Goal: Use online tool/utility: Utilize a website feature to perform a specific function

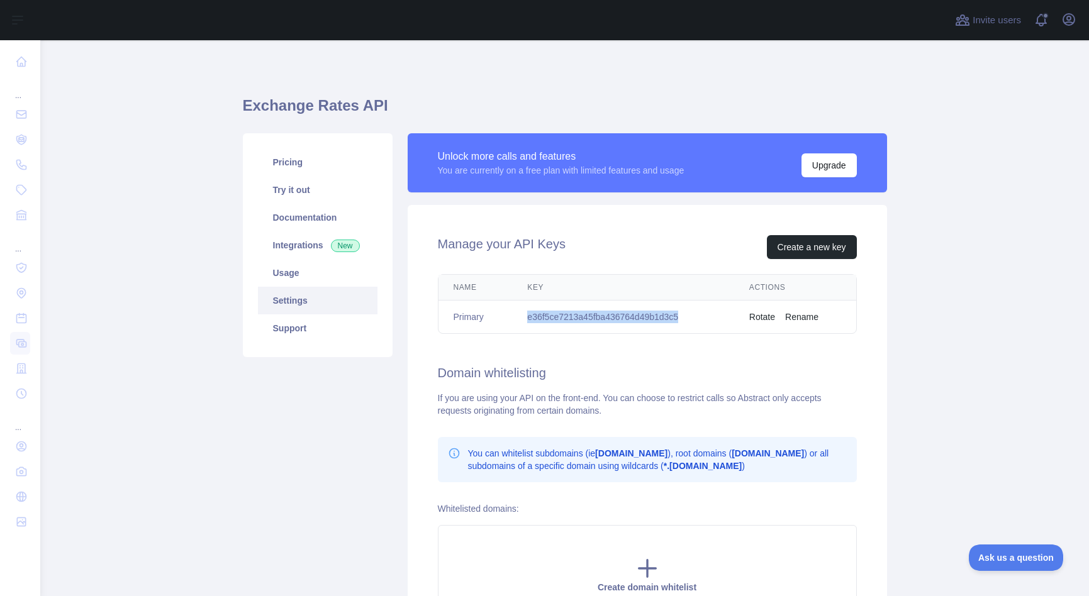
scroll to position [55, 0]
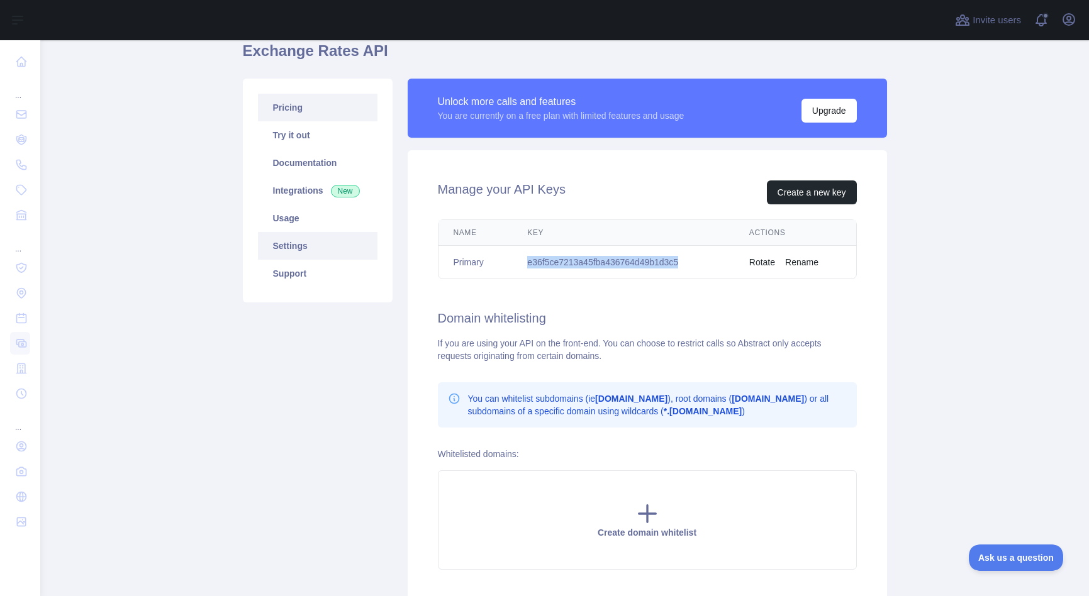
click at [359, 101] on link "Pricing" at bounding box center [318, 108] width 120 height 28
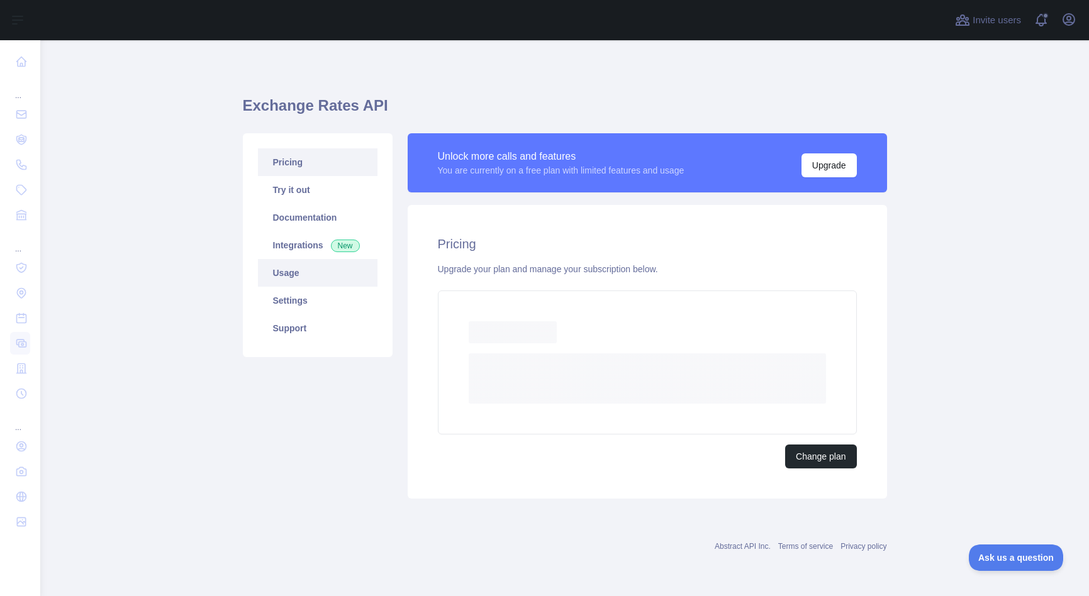
click at [337, 265] on link "Usage" at bounding box center [318, 273] width 120 height 28
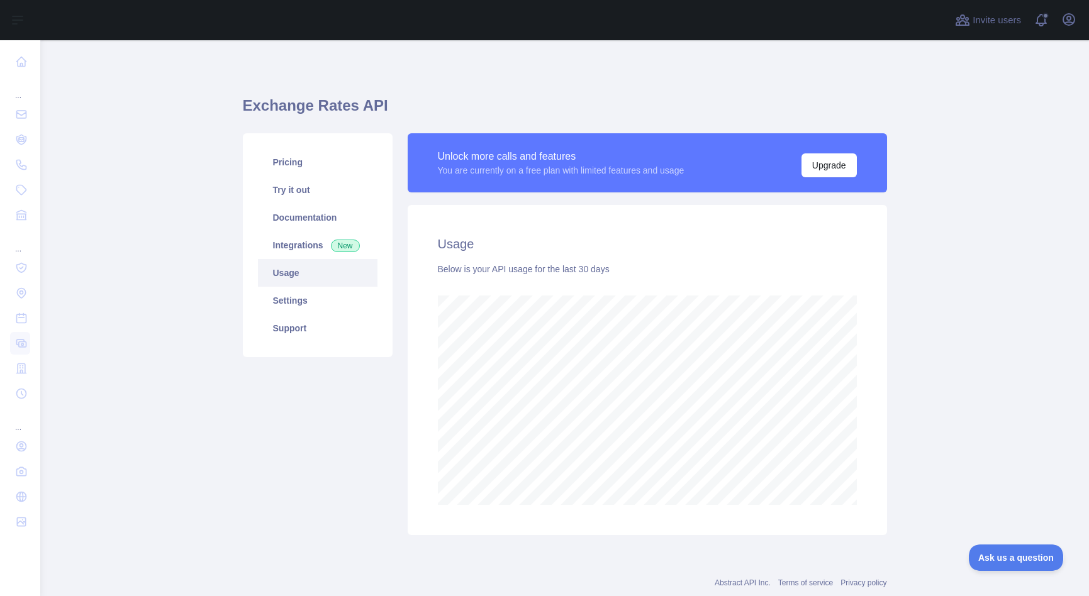
scroll to position [556, 1049]
click at [306, 180] on link "Try it out" at bounding box center [318, 190] width 120 height 28
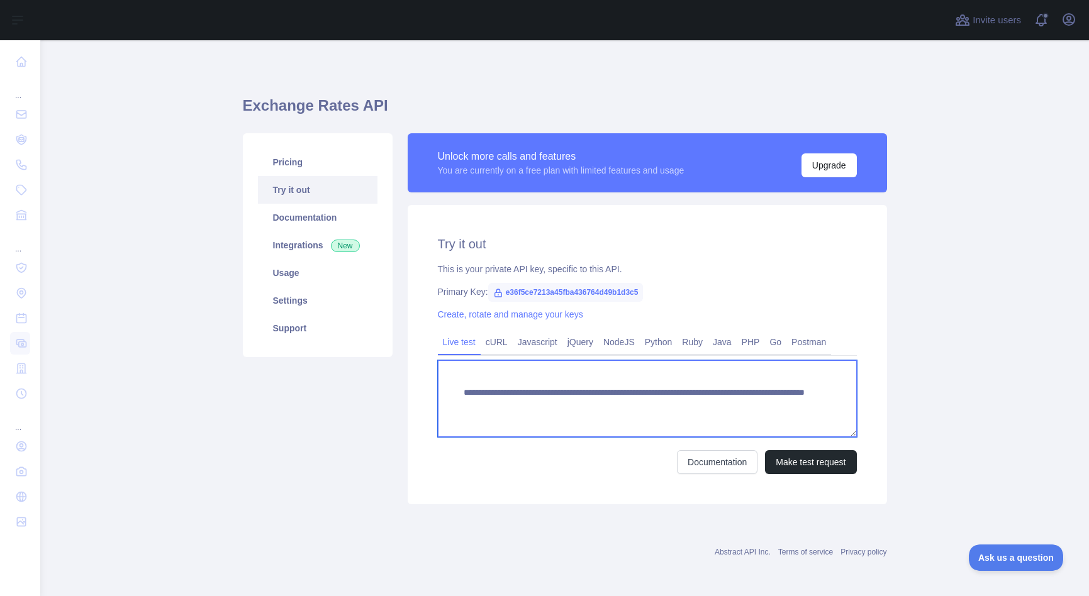
click at [791, 402] on textarea "**********" at bounding box center [647, 398] width 419 height 77
type textarea "**********"
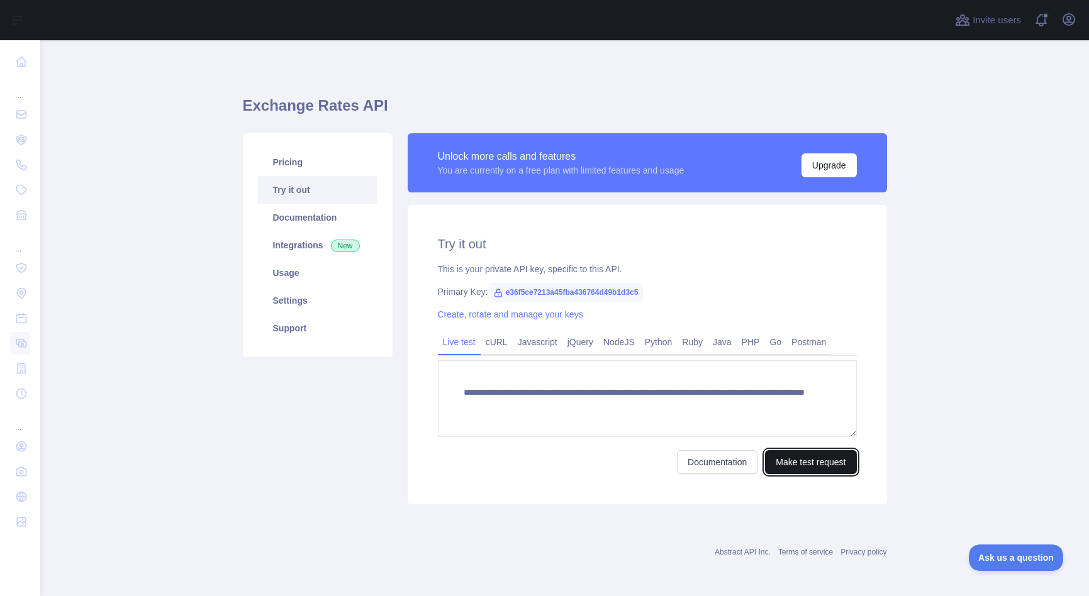
click at [823, 463] on button "Make test request" at bounding box center [810, 462] width 91 height 24
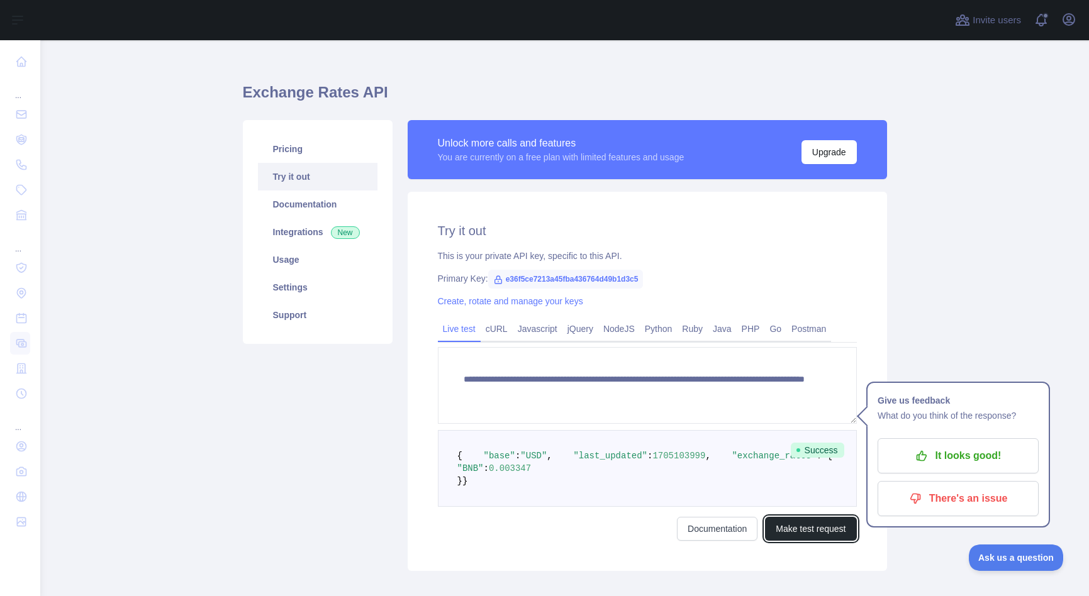
scroll to position [9, 0]
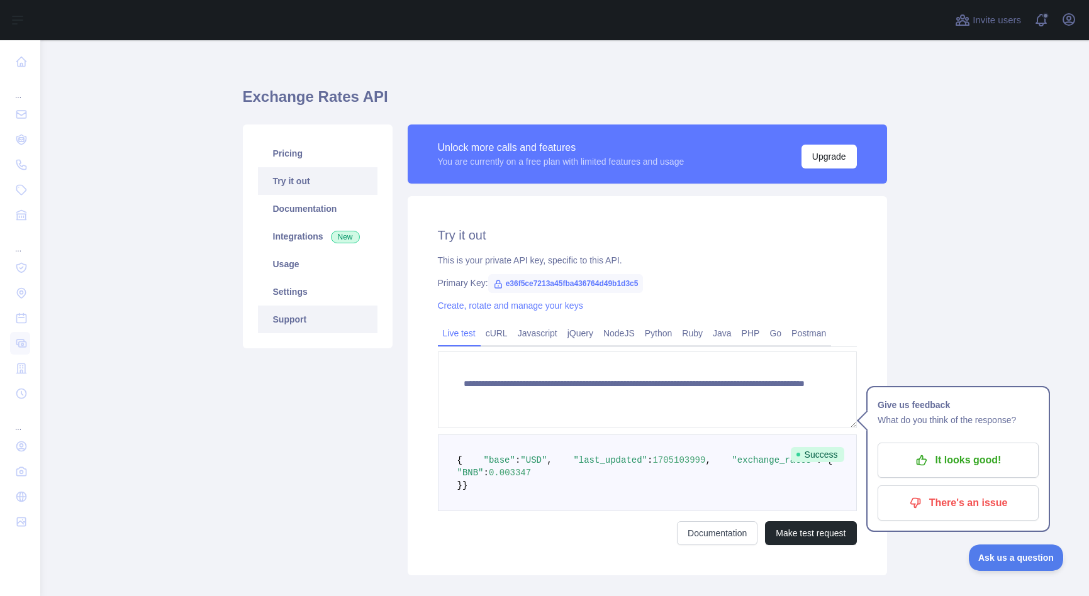
click at [314, 316] on link "Support" at bounding box center [318, 320] width 120 height 28
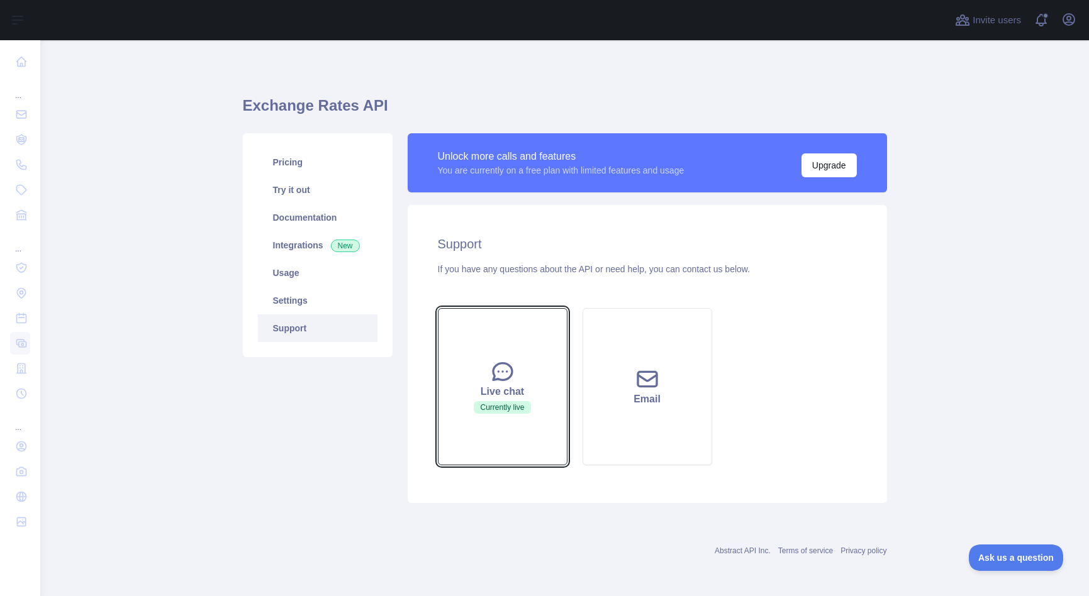
click at [541, 364] on button "Live chat Currently live" at bounding box center [503, 386] width 130 height 157
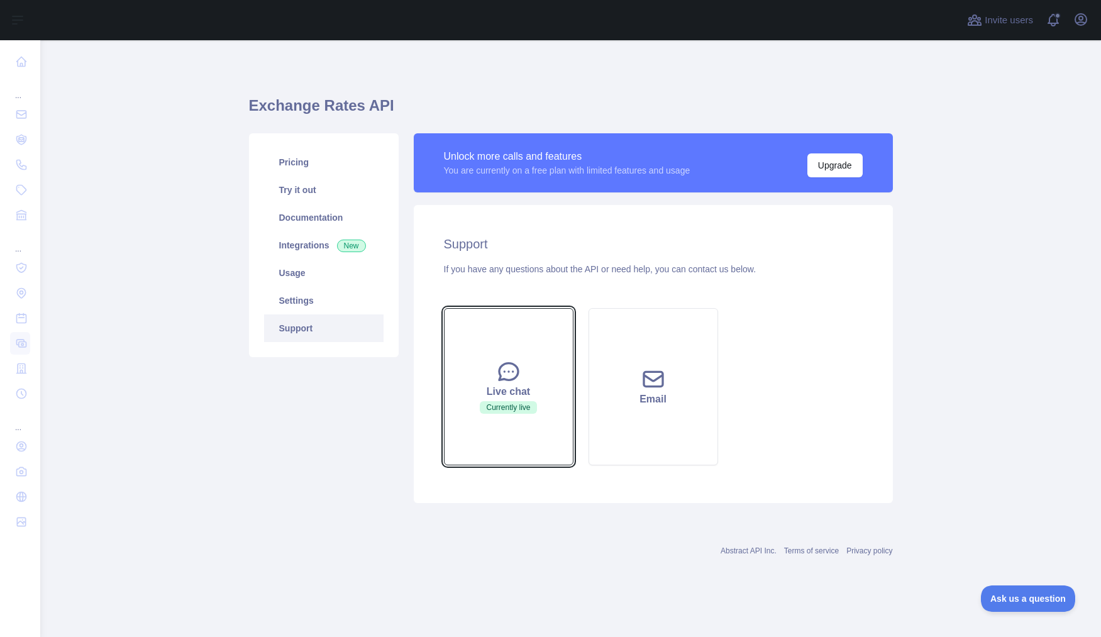
click at [512, 389] on div "Live chat" at bounding box center [509, 391] width 98 height 15
click at [551, 399] on button "Live chat Currently live" at bounding box center [509, 386] width 130 height 157
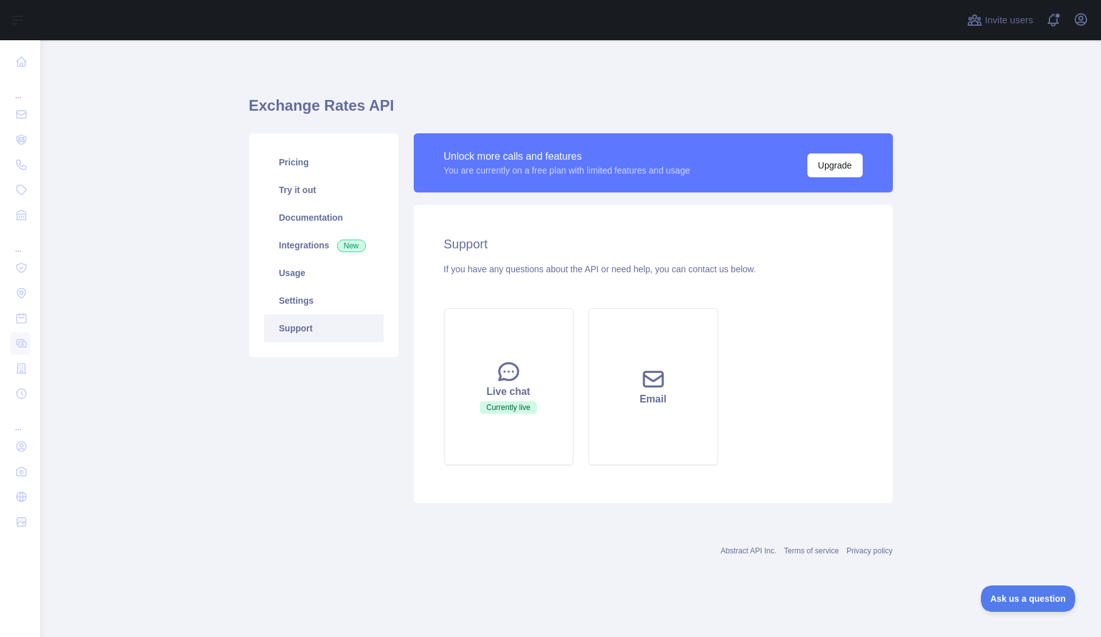
click at [826, 288] on div "Support If you have any questions about the API or need help, you can contact u…" at bounding box center [653, 354] width 479 height 298
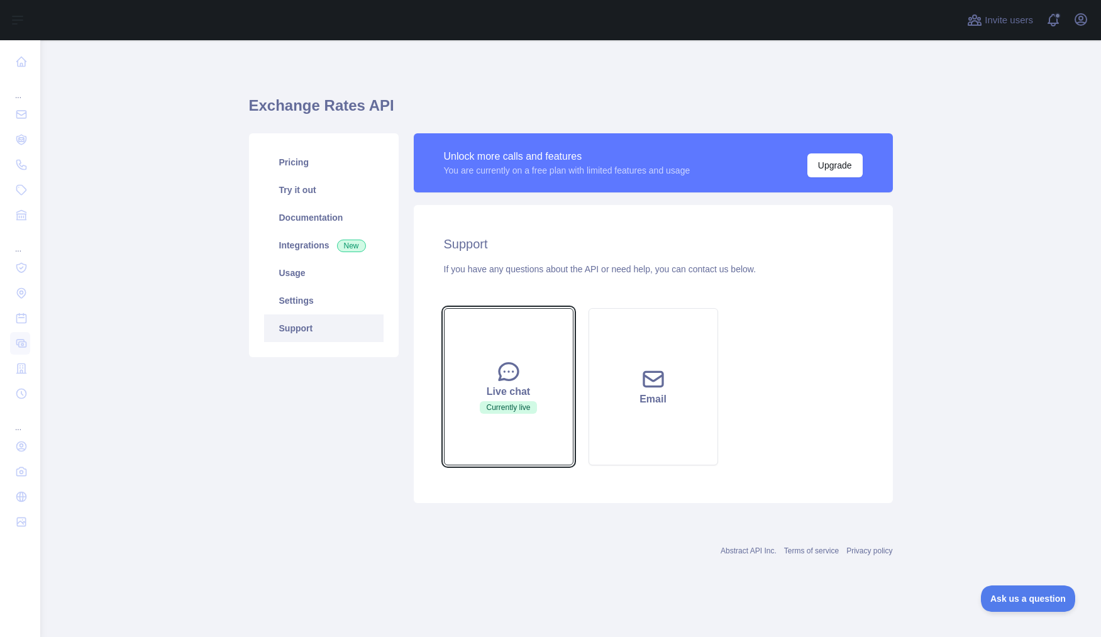
click at [533, 335] on button "Live chat Currently live" at bounding box center [509, 386] width 130 height 157
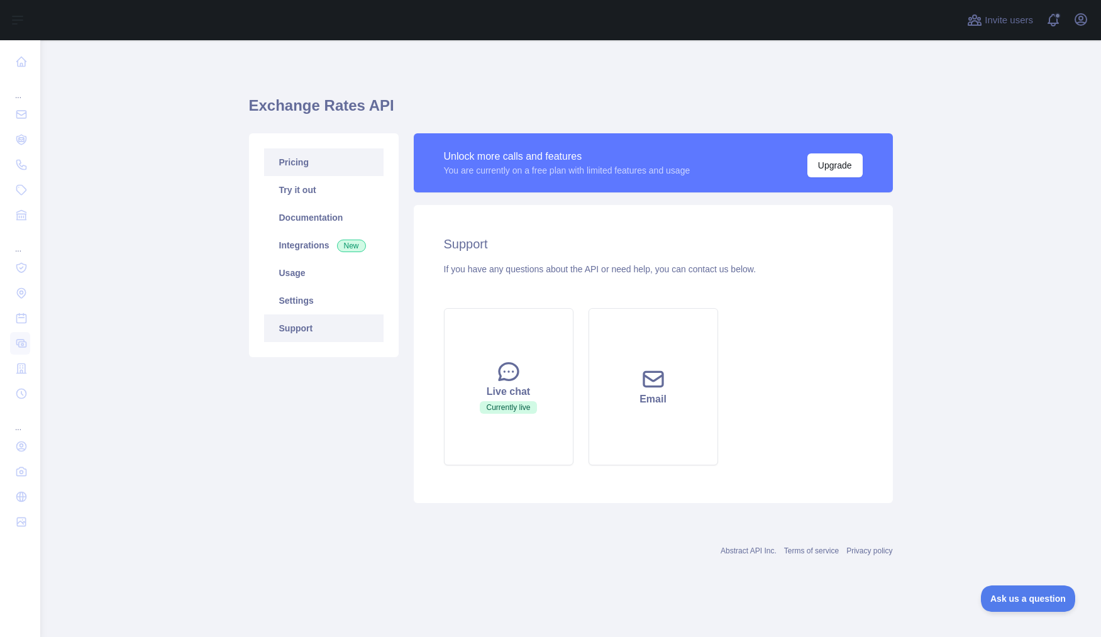
click at [320, 163] on link "Pricing" at bounding box center [324, 162] width 120 height 28
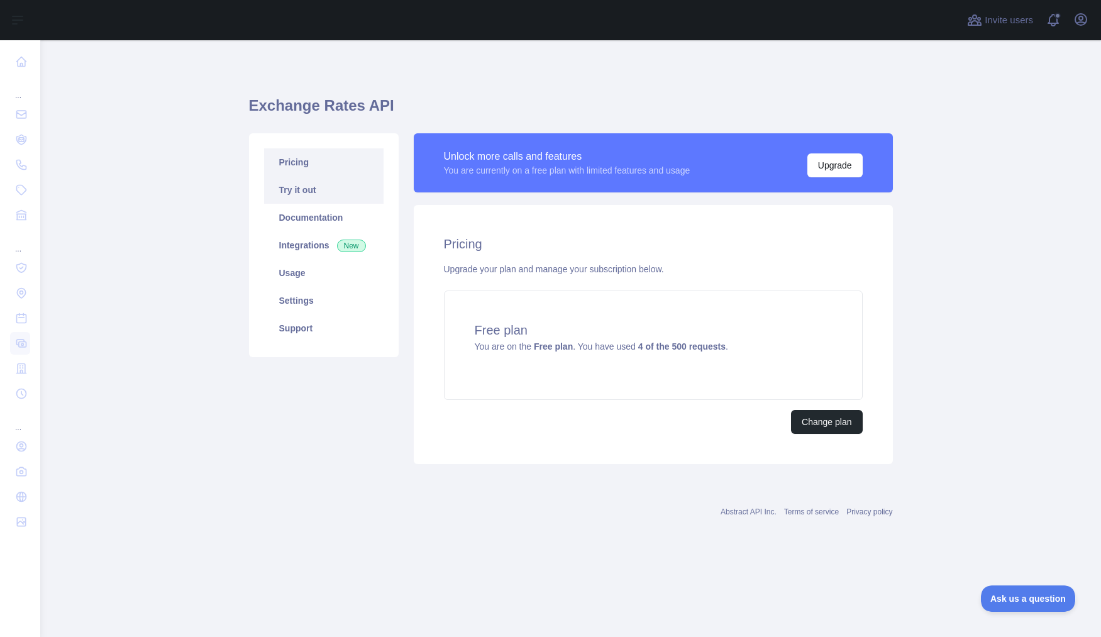
click at [320, 184] on link "Try it out" at bounding box center [324, 190] width 120 height 28
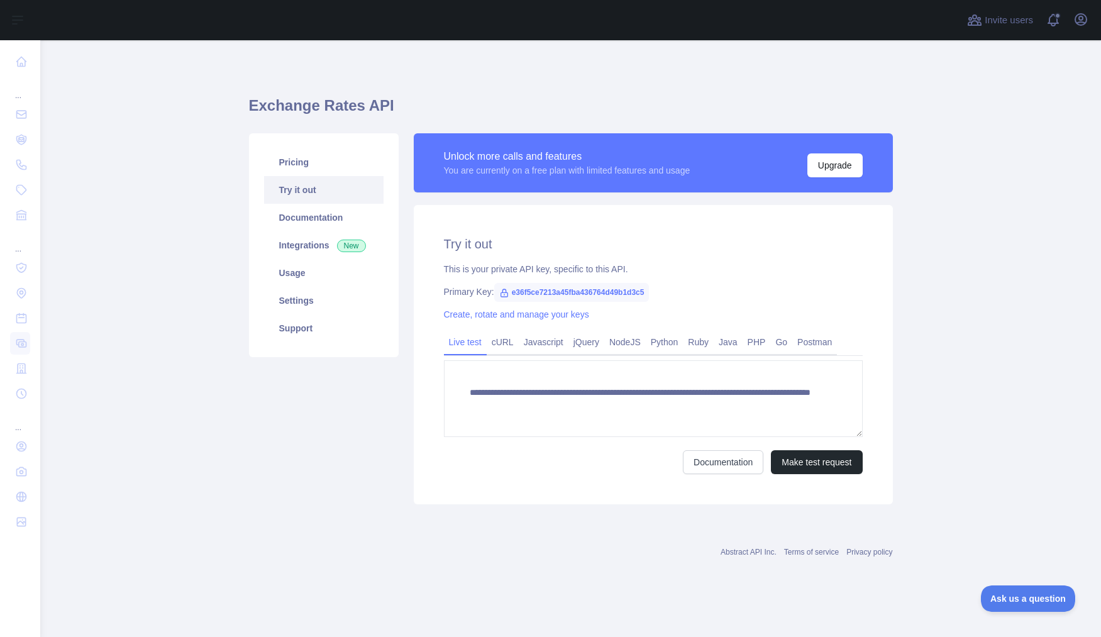
click at [320, 131] on div "**********" at bounding box center [571, 319] width 659 height 386
click at [314, 161] on link "Pricing" at bounding box center [324, 162] width 120 height 28
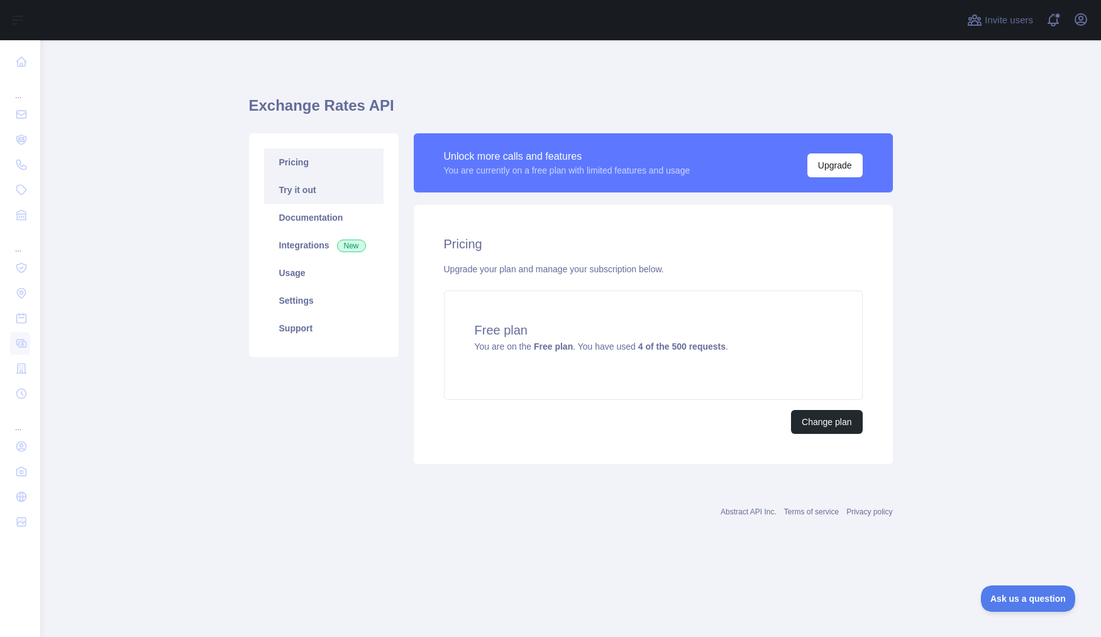
click at [316, 176] on link "Try it out" at bounding box center [324, 190] width 120 height 28
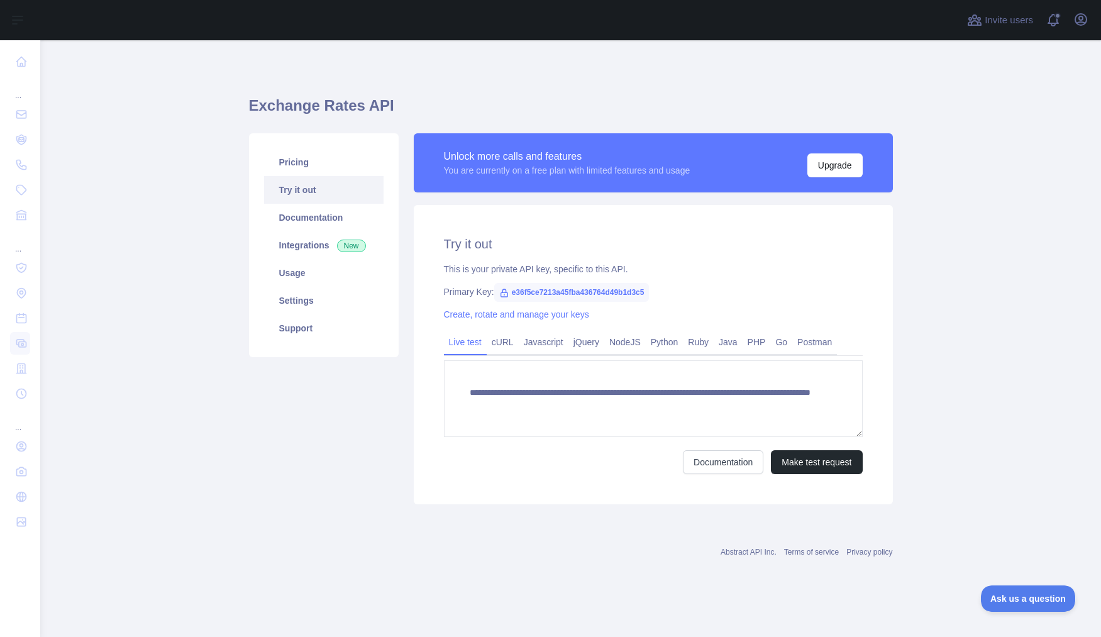
click at [315, 191] on link "Try it out" at bounding box center [324, 190] width 120 height 28
click at [616, 293] on span "e36f5ce7213a45fba436764d49b1d3c5" at bounding box center [571, 292] width 155 height 19
click at [544, 344] on link "Javascript" at bounding box center [544, 342] width 50 height 20
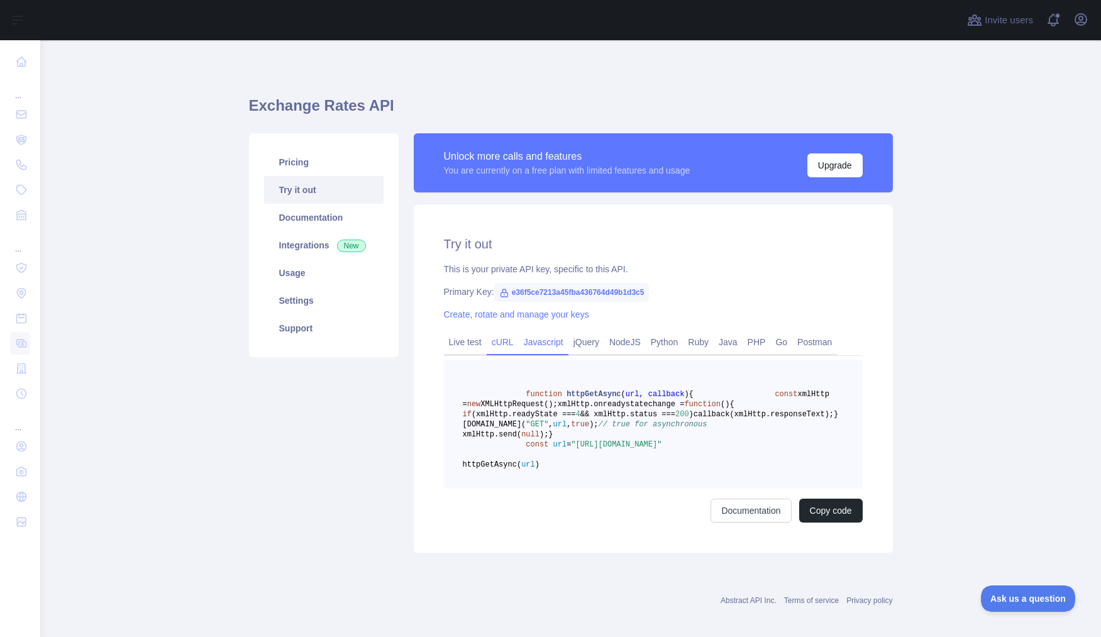
click at [514, 344] on link "cURL" at bounding box center [503, 342] width 32 height 20
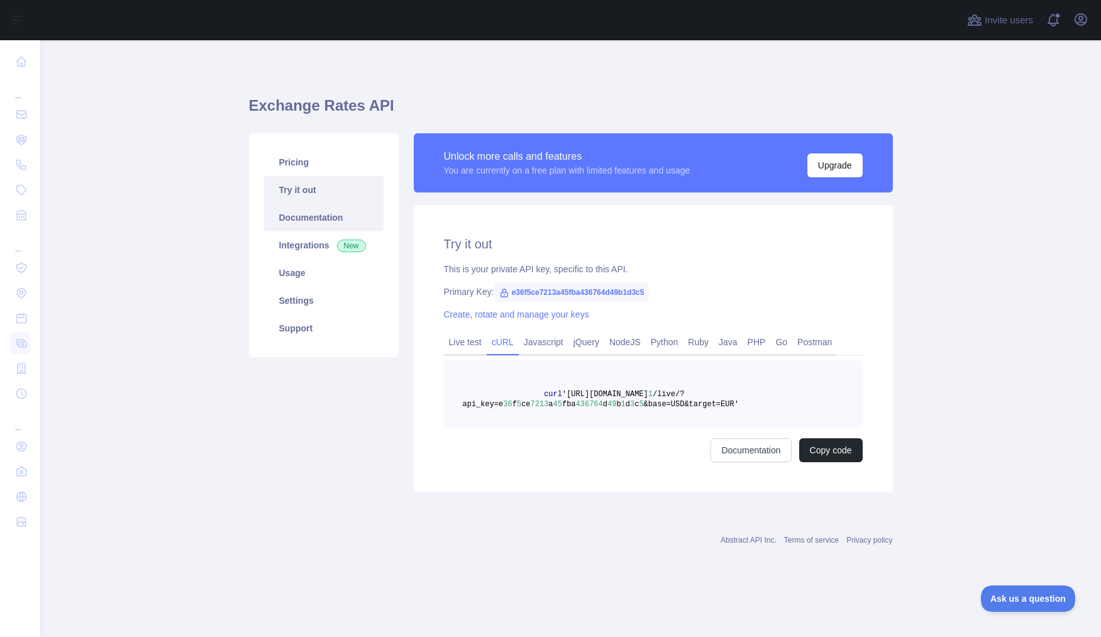
click at [339, 224] on link "Documentation" at bounding box center [324, 218] width 120 height 28
